Goal: Task Accomplishment & Management: Use online tool/utility

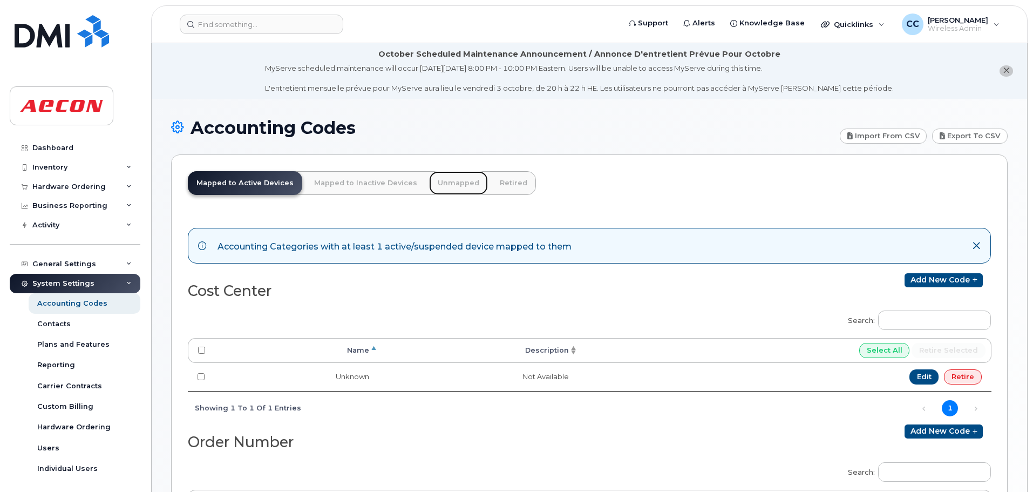
click at [445, 185] on link "Unmapped" at bounding box center [458, 183] width 59 height 24
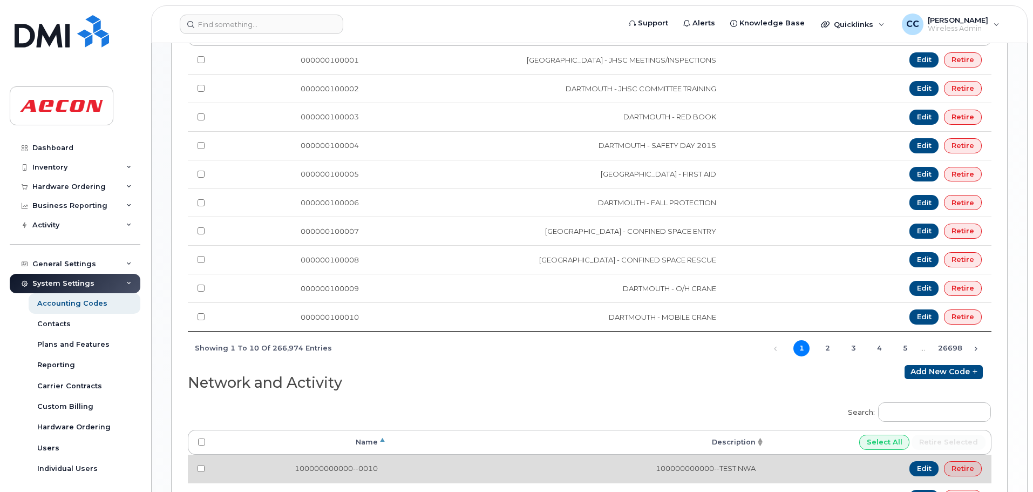
scroll to position [656, 0]
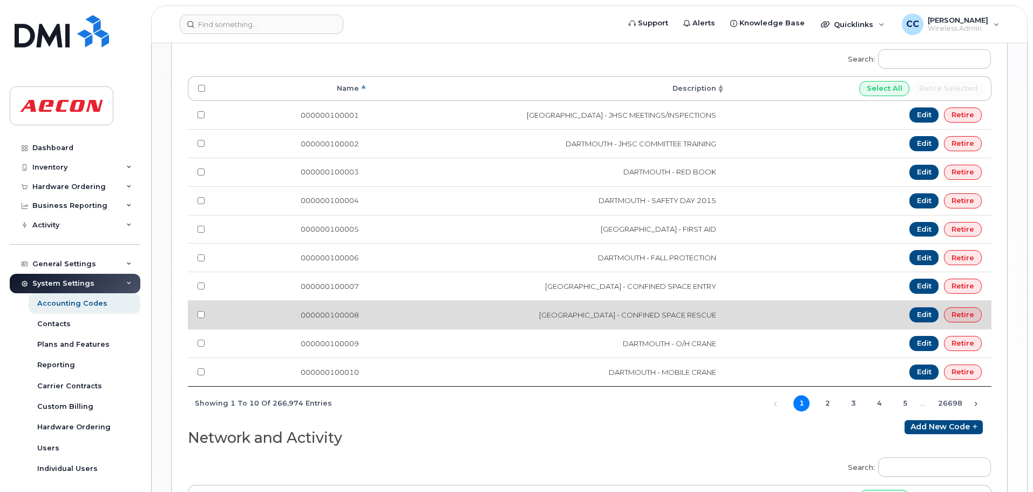
click at [860, 327] on td "Edit Retire" at bounding box center [859, 314] width 266 height 29
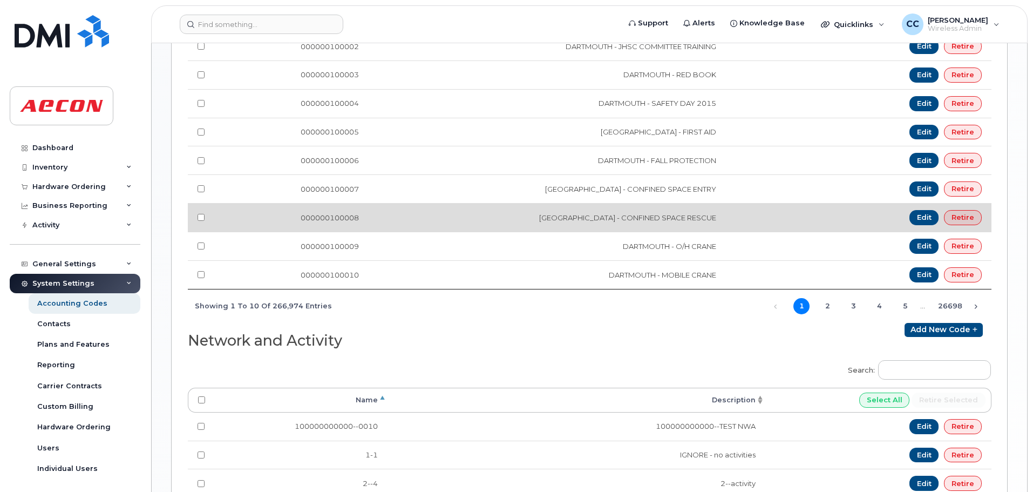
scroll to position [757, 0]
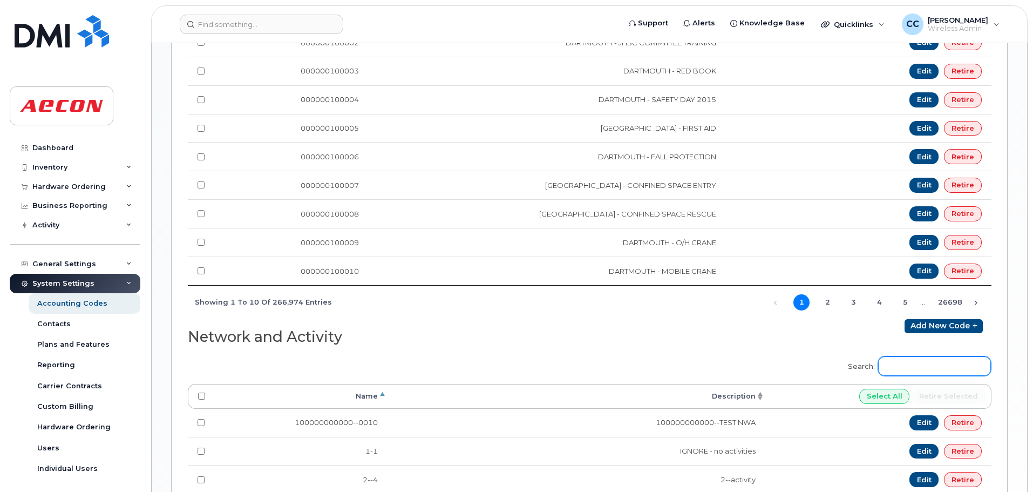
click at [920, 362] on input "Search:" at bounding box center [934, 365] width 113 height 19
paste input "A02141YRD"
click at [962, 365] on input "A02141YRD" at bounding box center [934, 365] width 113 height 19
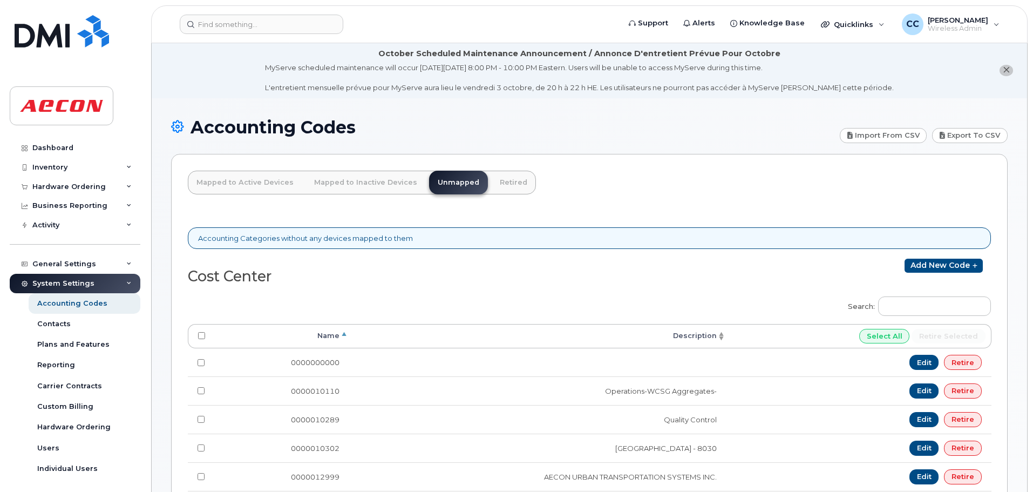
scroll to position [0, 0]
type input "A02141YRD"
click at [369, 184] on link "Mapped to Inactive Devices" at bounding box center [365, 183] width 120 height 24
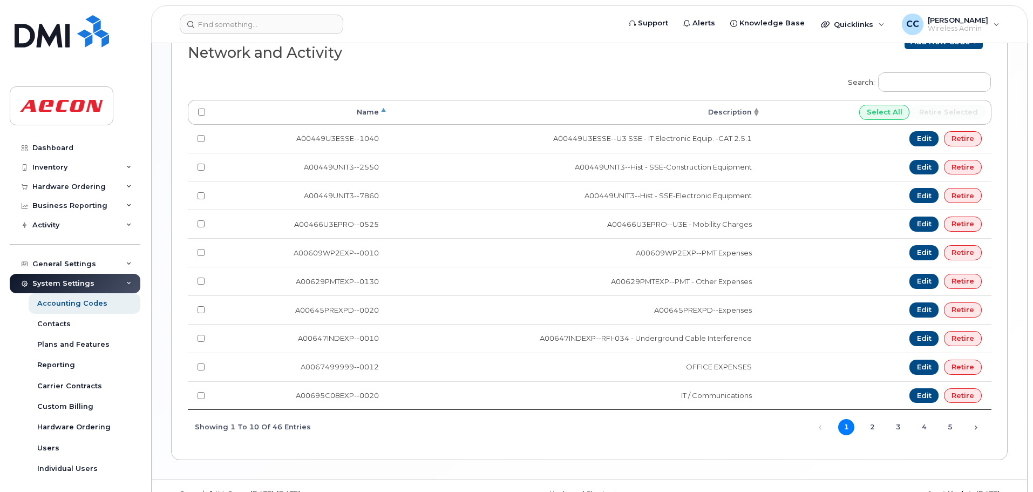
scroll to position [1063, 0]
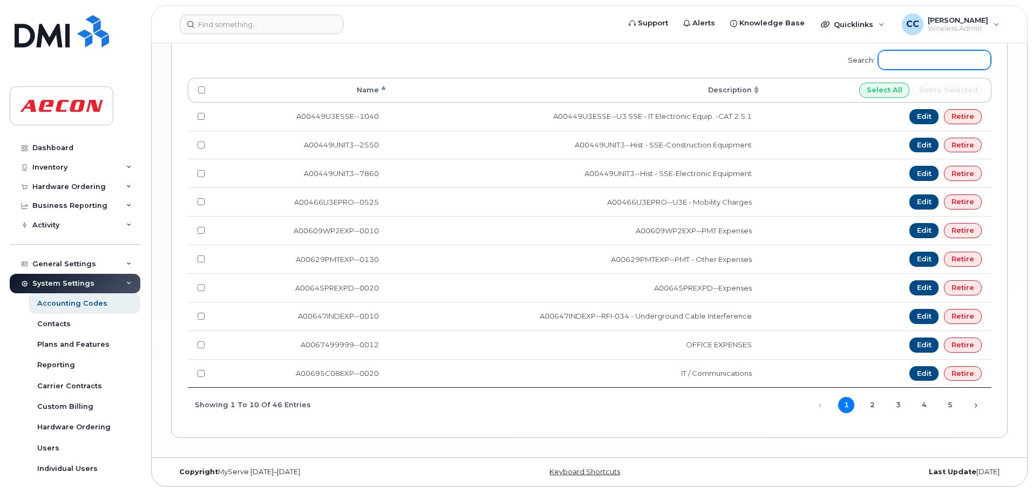
click at [919, 63] on input "Search:" at bounding box center [934, 59] width 113 height 19
paste input "A02141YRD"
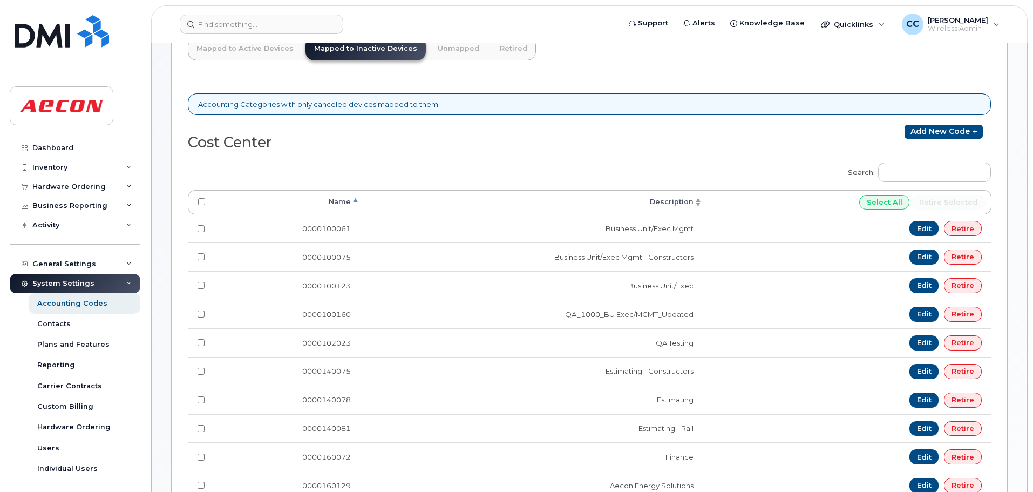
scroll to position [0, 0]
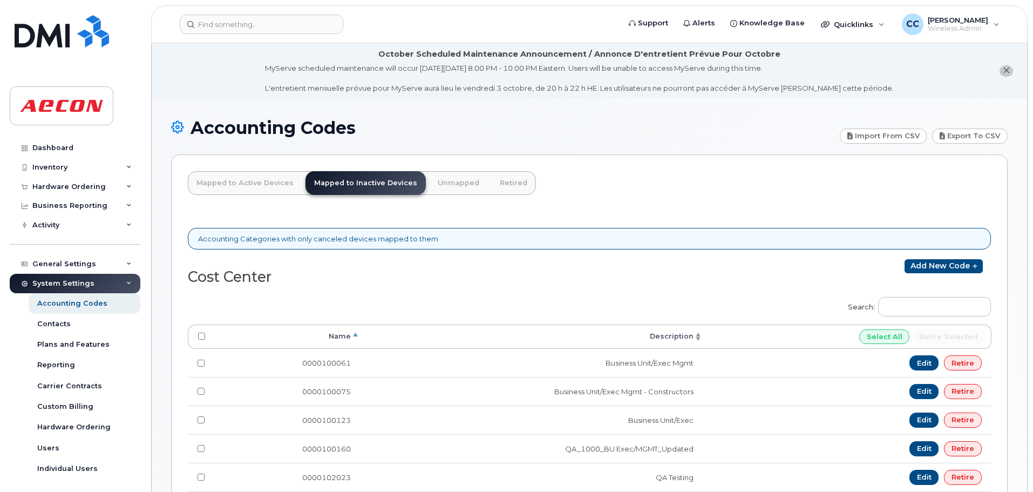
type input "A02141YRD"
click at [458, 186] on link "Unmapped" at bounding box center [458, 183] width 59 height 24
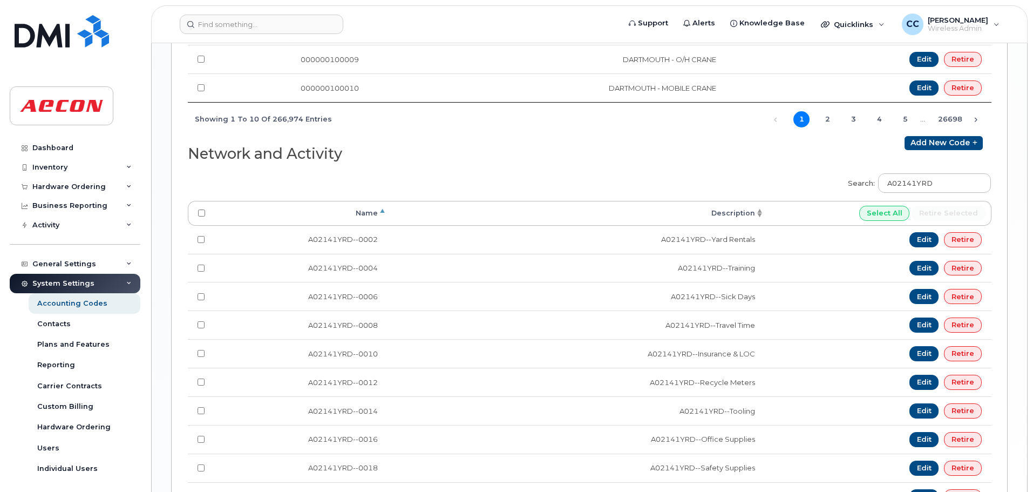
scroll to position [1063, 0]
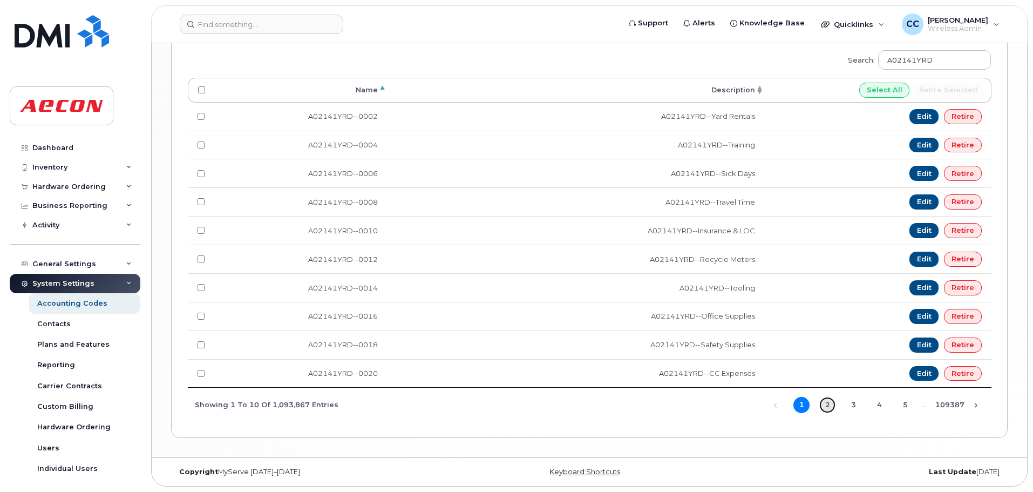
click at [827, 404] on link "2" at bounding box center [827, 405] width 16 height 16
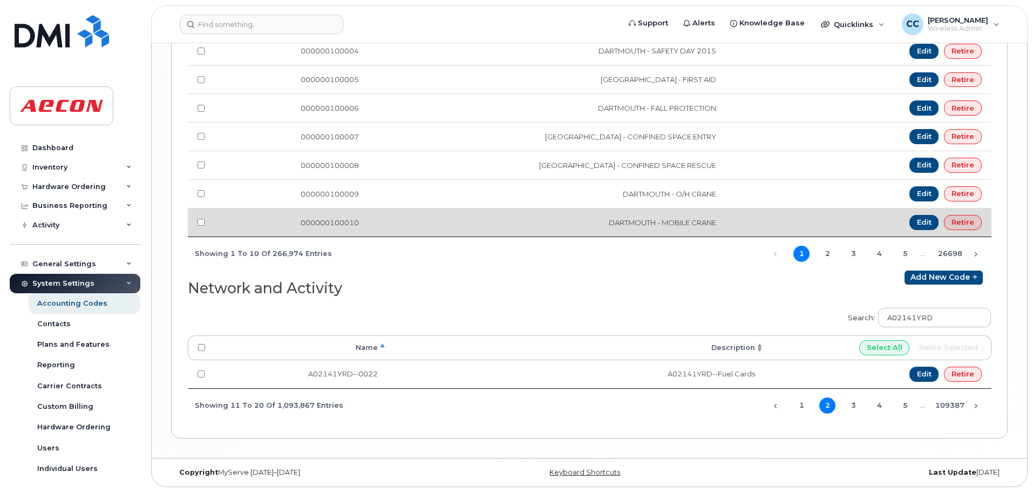
scroll to position [806, 0]
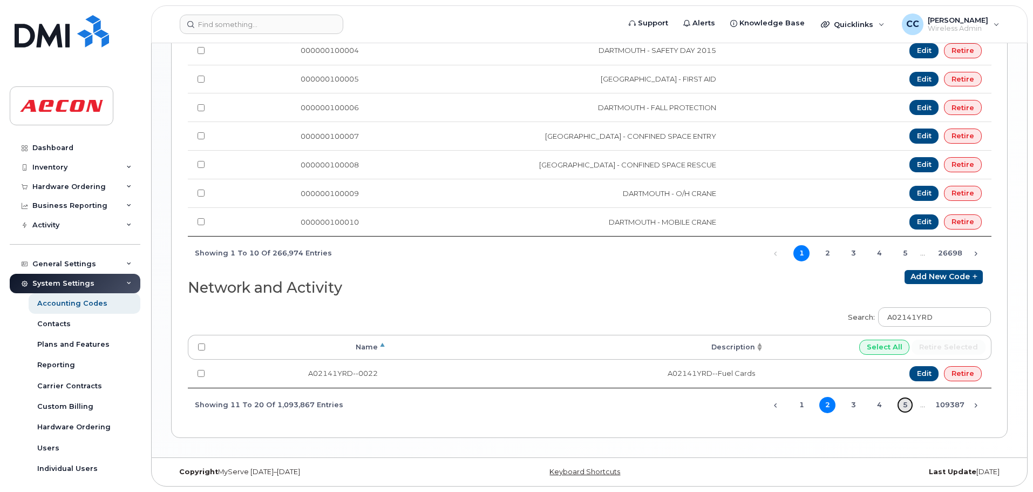
click at [901, 407] on link "5" at bounding box center [905, 405] width 16 height 16
